Goal: Task Accomplishment & Management: Use online tool/utility

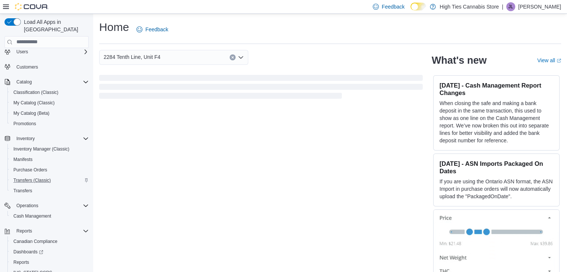
scroll to position [42, 0]
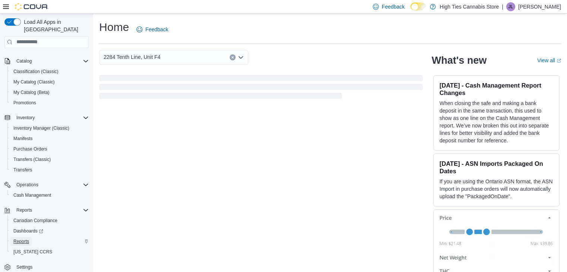
click at [25, 238] on span "Reports" at bounding box center [21, 241] width 16 height 6
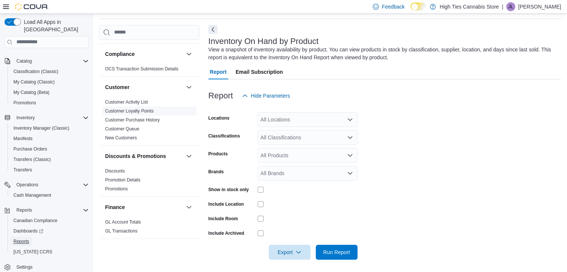
scroll to position [112, 0]
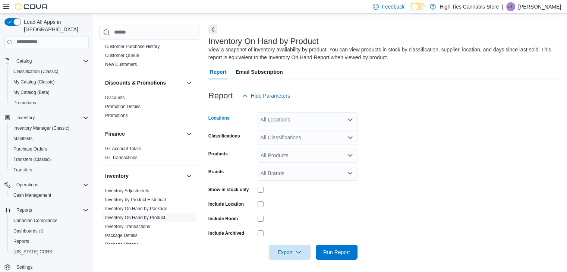
click at [331, 119] on div "All Locations" at bounding box center [307, 119] width 100 height 15
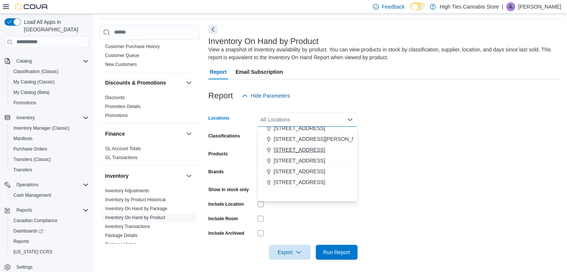
scroll to position [75, 0]
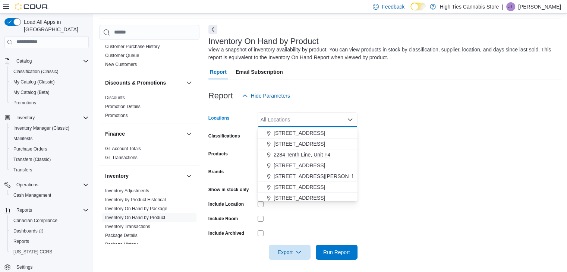
click at [315, 153] on span "2284 Tenth Line, Unit F4" at bounding box center [302, 154] width 57 height 7
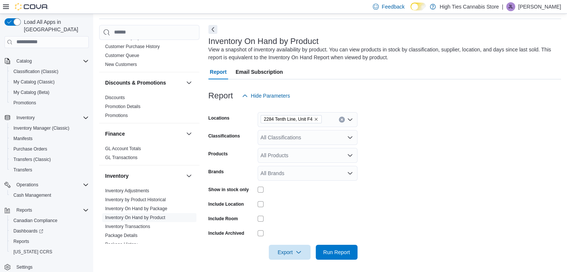
click at [382, 142] on form "Locations [STREET_ADDRESS], Unit F4 Classifications All Classifications Product…" at bounding box center [384, 181] width 353 height 157
click at [329, 139] on div "All Classifications" at bounding box center [307, 137] width 100 height 15
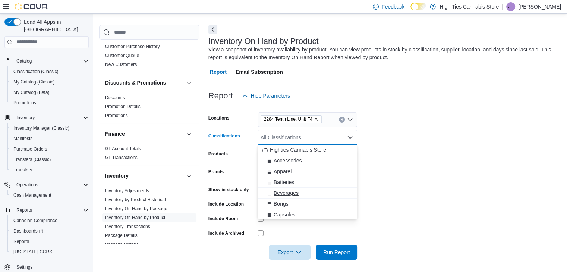
click at [294, 194] on span "Beverages" at bounding box center [286, 192] width 25 height 7
click at [290, 203] on span "Capsules" at bounding box center [285, 203] width 22 height 7
click at [294, 214] on span "Concentrates" at bounding box center [289, 214] width 31 height 7
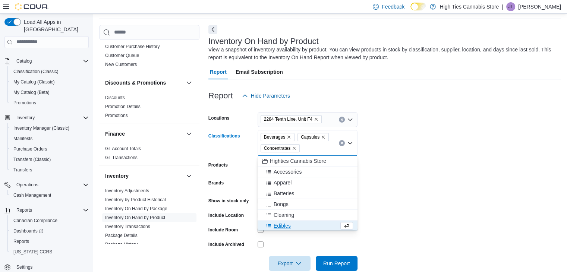
scroll to position [1, 0]
click at [288, 223] on span "Edibles" at bounding box center [282, 224] width 17 height 7
click at [284, 224] on span "Flower" at bounding box center [282, 224] width 16 height 7
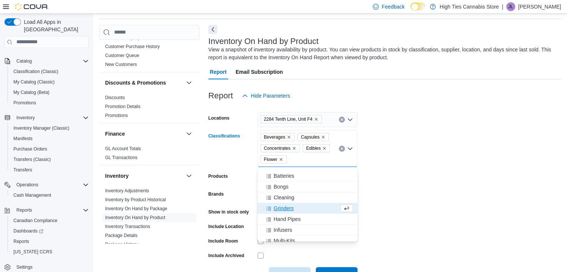
scroll to position [76, 0]
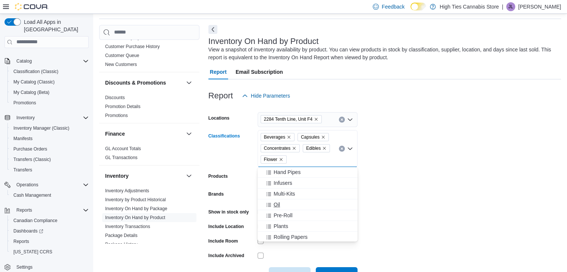
click at [289, 201] on div "Oil" at bounding box center [307, 204] width 91 height 7
click at [292, 204] on div "Pre-Roll" at bounding box center [300, 204] width 77 height 7
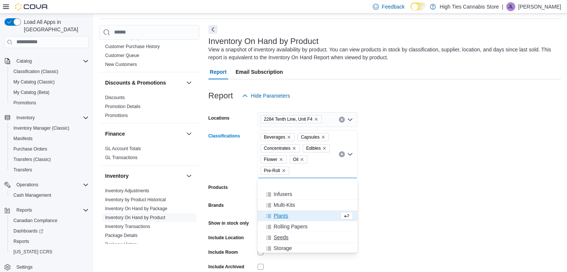
scroll to position [113, 0]
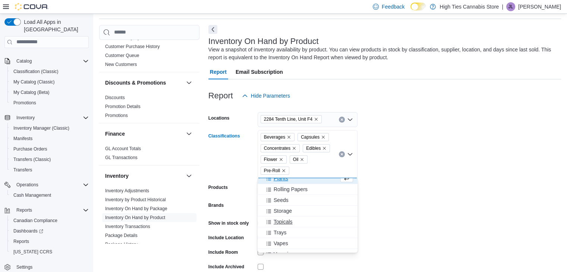
click at [297, 222] on div "Topicals" at bounding box center [307, 221] width 91 height 7
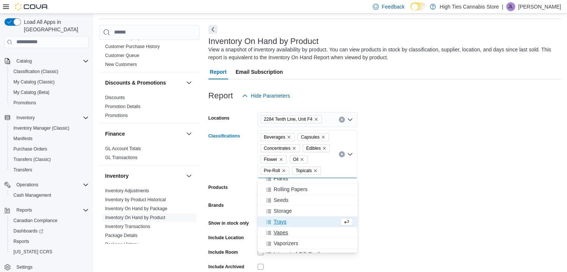
click at [295, 231] on div "Vapes" at bounding box center [307, 232] width 91 height 7
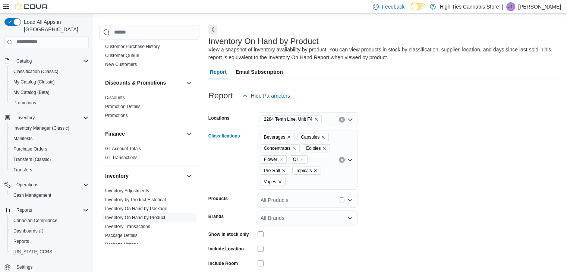
scroll to position [72, 0]
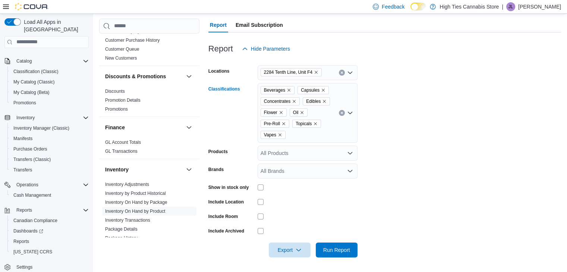
click at [319, 133] on div "Beverages Capsules Concentrates Edibles Flower Oil Pre-Roll Topicals Vapes" at bounding box center [307, 113] width 100 height 60
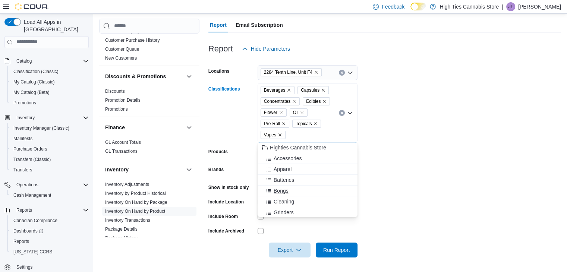
scroll to position [35, 0]
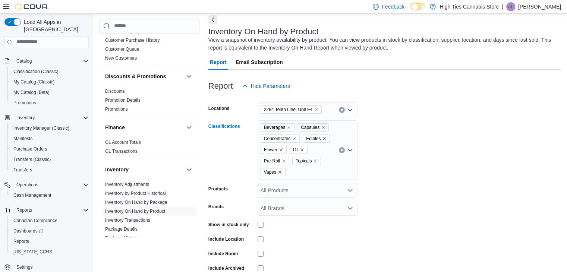
click at [329, 169] on div "Beverages Capsules Concentrates Edibles Flower Oil Pre-Roll Topicals Vapes Comb…" at bounding box center [307, 150] width 100 height 60
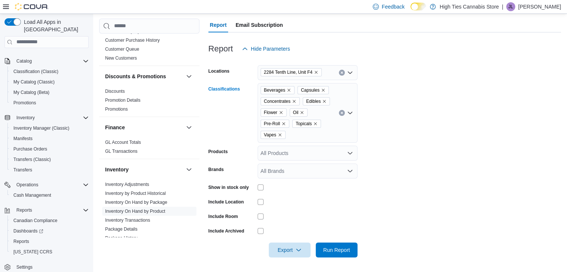
click at [326, 135] on div "Beverages Capsules Concentrates Edibles Flower Oil Pre-Roll Topicals Vapes" at bounding box center [307, 113] width 100 height 60
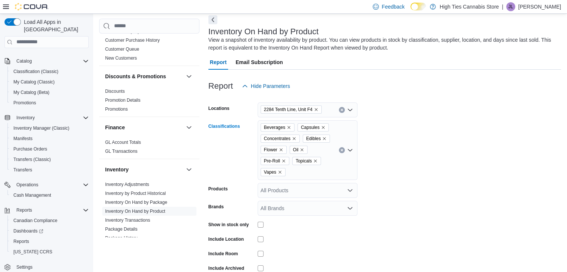
click at [326, 167] on div "Beverages Capsules Concentrates Edibles Flower Oil Pre-Roll Topicals Vapes Comb…" at bounding box center [307, 150] width 100 height 60
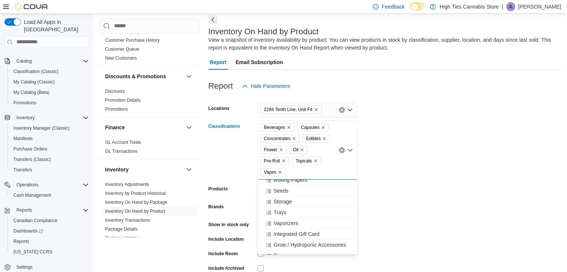
scroll to position [131, 0]
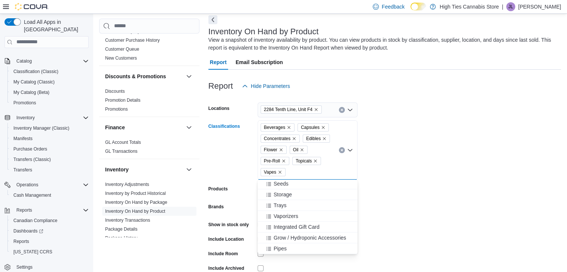
click at [425, 217] on form "Locations 2284 Tenth Line, Unit F4 Classifications Beverages Capsules Concentra…" at bounding box center [384, 194] width 353 height 201
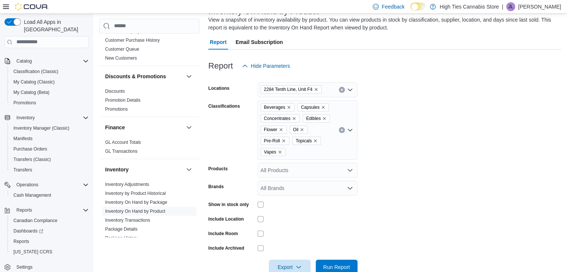
scroll to position [72, 0]
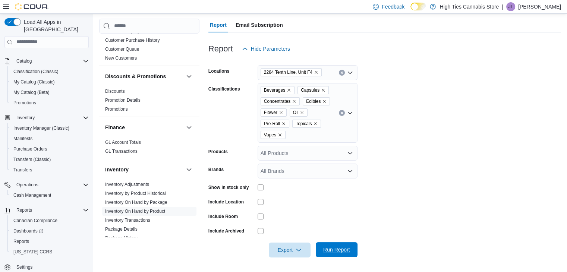
click at [341, 249] on span "Run Report" at bounding box center [336, 249] width 27 height 7
click at [288, 255] on span "Export" at bounding box center [289, 249] width 33 height 15
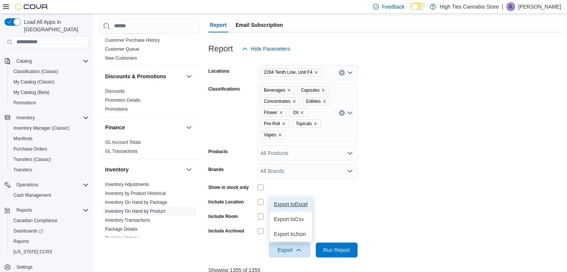
click at [295, 203] on span "Export to Excel" at bounding box center [291, 204] width 34 height 6
